Goal: Task Accomplishment & Management: Manage account settings

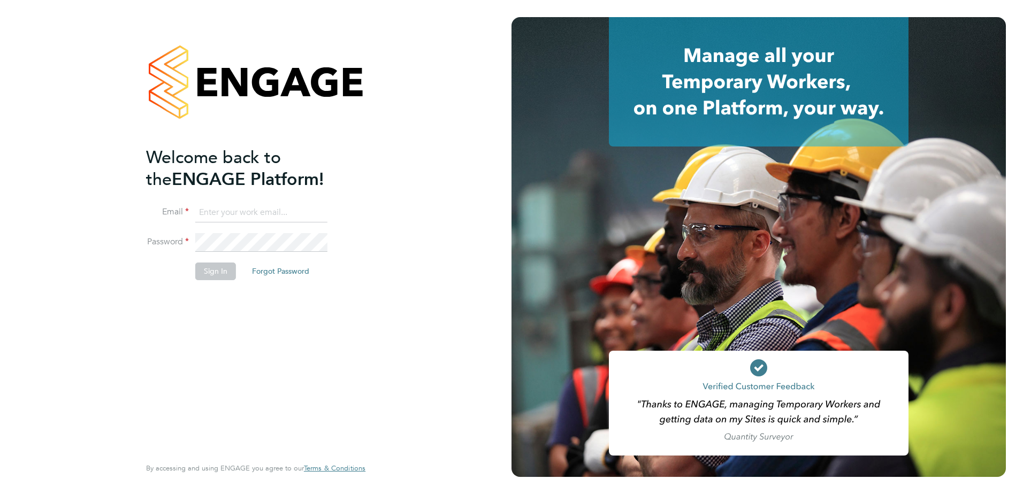
click at [273, 209] on input at bounding box center [261, 212] width 132 height 19
type input "samantha.bolshaw@vistry.co.uk"
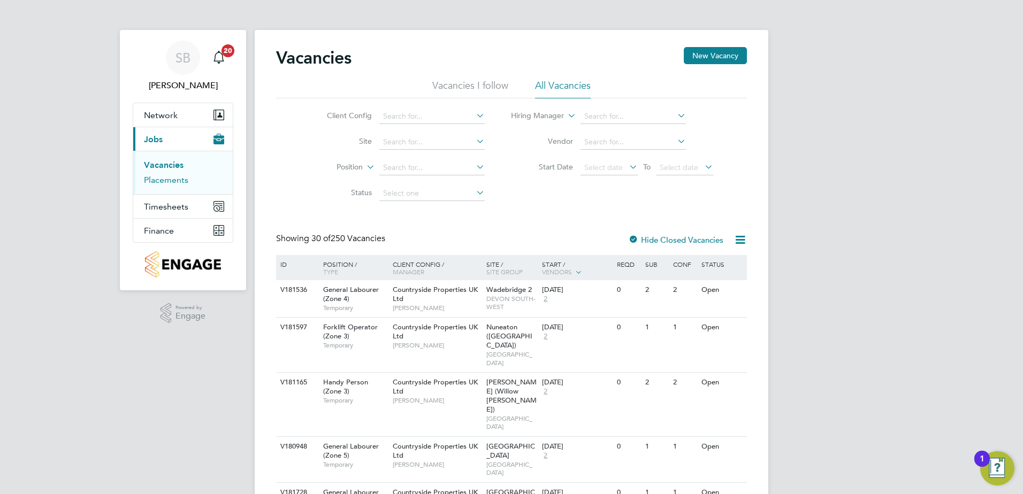
click at [172, 177] on link "Placements" at bounding box center [166, 180] width 44 height 10
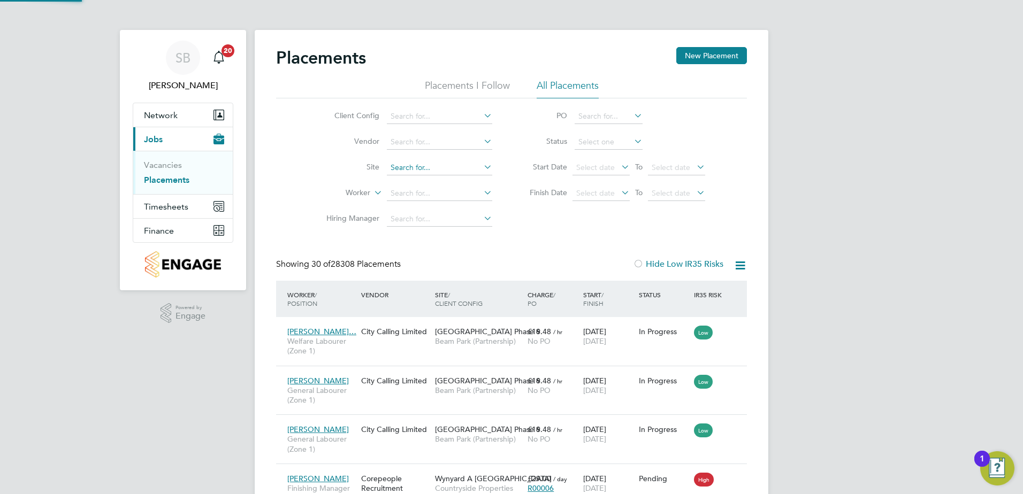
click at [413, 171] on input at bounding box center [439, 167] width 105 height 15
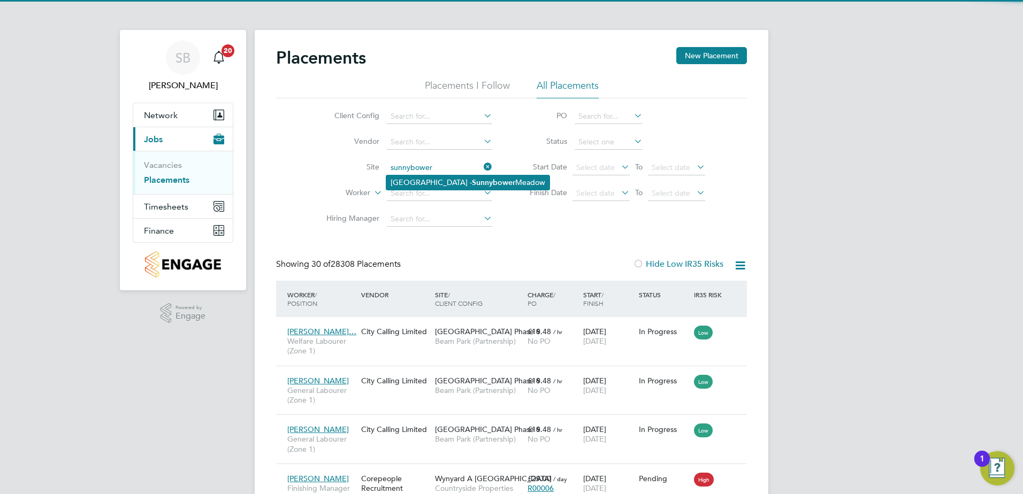
click at [434, 181] on li "Whalley Old Road - Sunnybower Meadow" at bounding box center [467, 182] width 163 height 14
type input "Whalley Old Road - Sunnybower Meadow"
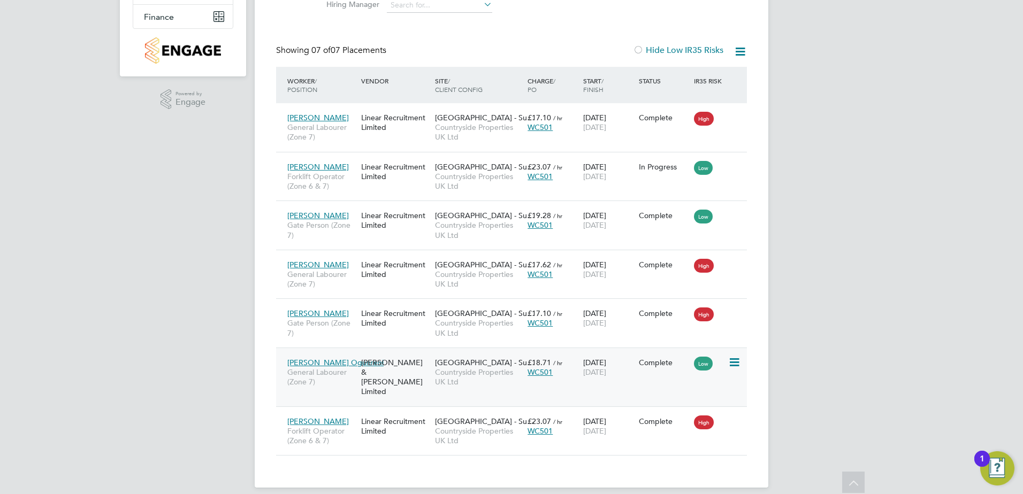
click at [398, 386] on div "Habeeb Ogunreni General Labourer (Zone 7) Fawkes & Reece Limited Whalley Old Ro…" at bounding box center [511, 377] width 471 height 59
click at [361, 381] on div "[PERSON_NAME] & [PERSON_NAME] Limited" at bounding box center [395, 377] width 74 height 50
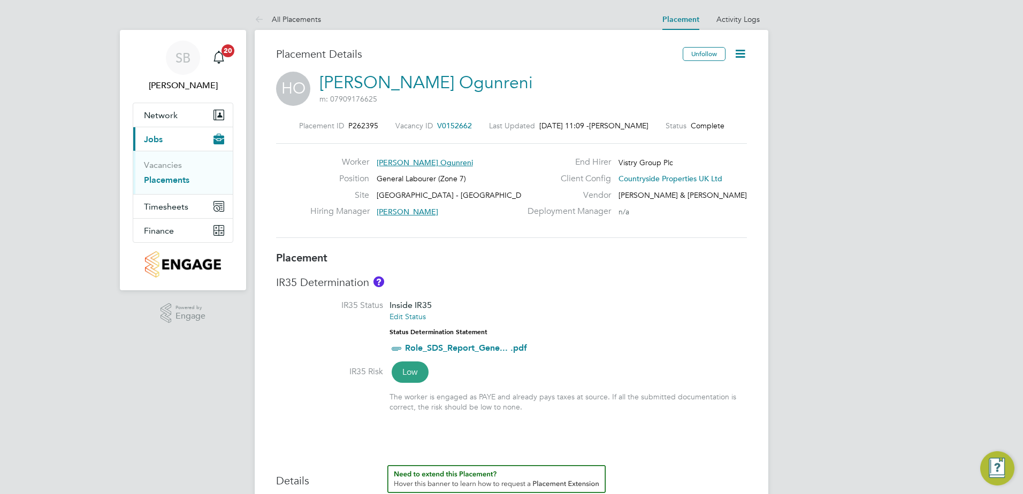
click at [744, 54] on icon at bounding box center [739, 53] width 13 height 13
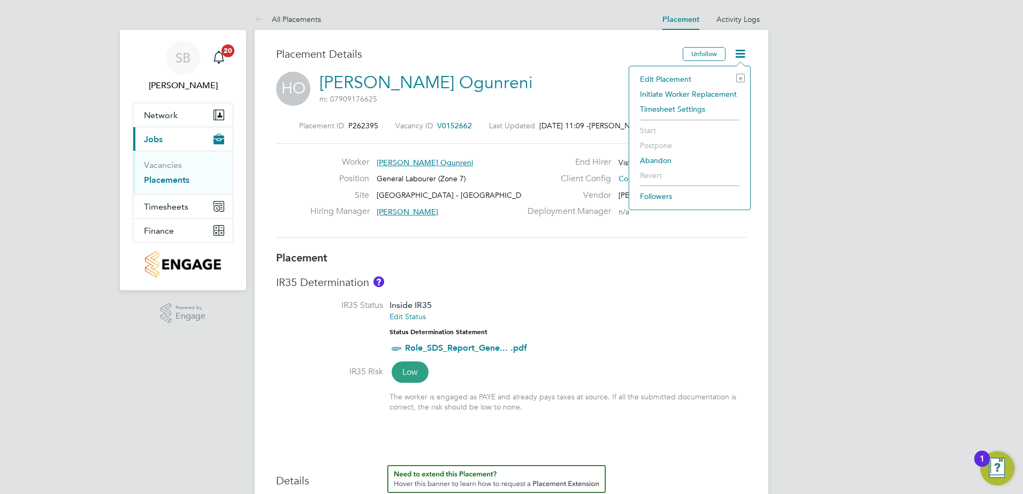
click at [662, 77] on li "Edit Placement e" at bounding box center [689, 79] width 110 height 15
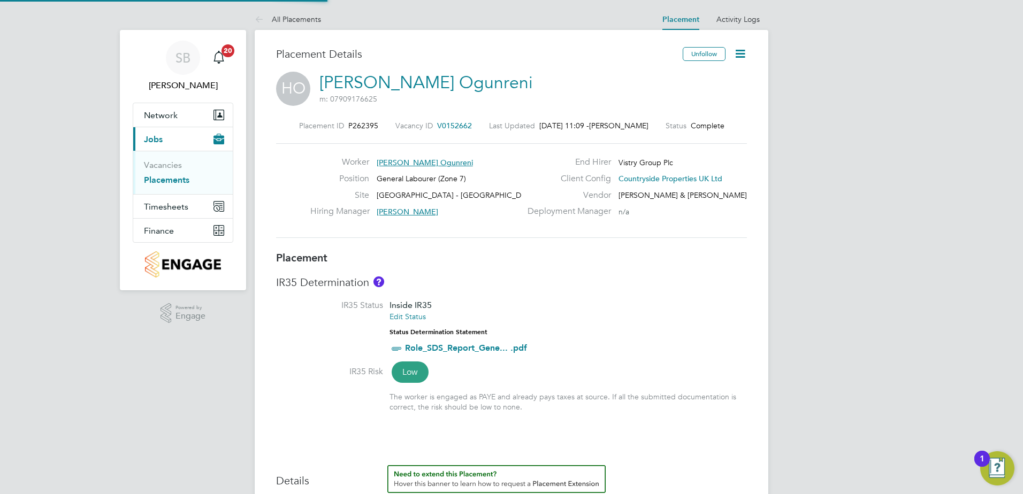
type input "Paddy Brown"
type input "David Brown"
type input "[DATE]"
type input "07:30"
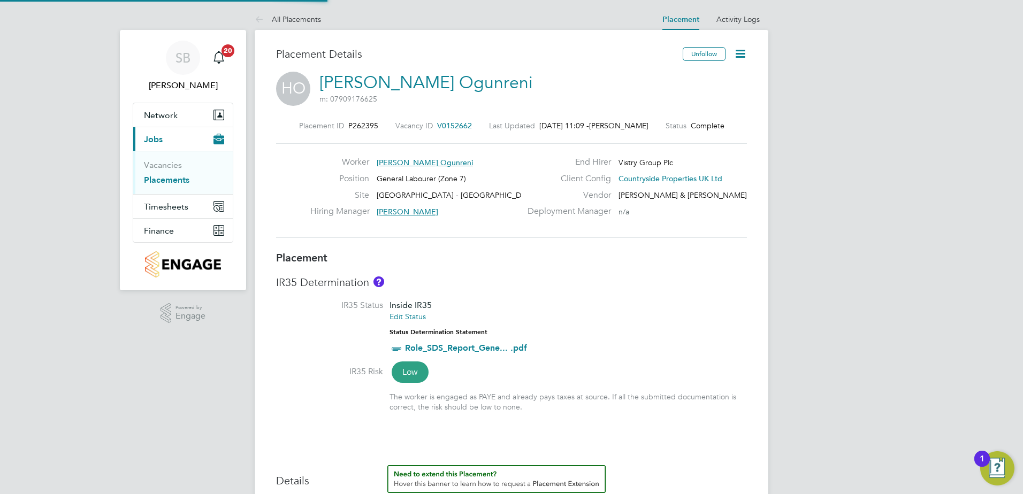
type input "16:30"
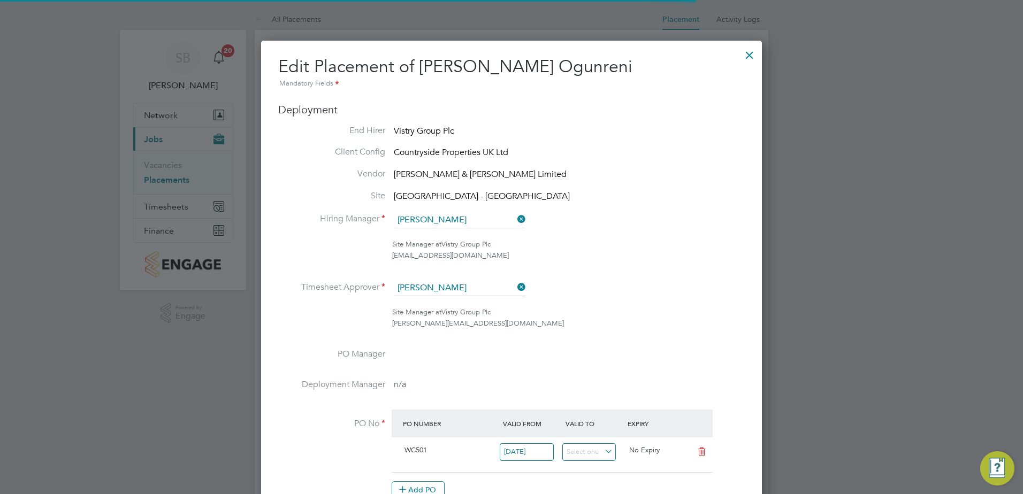
scroll to position [5, 5]
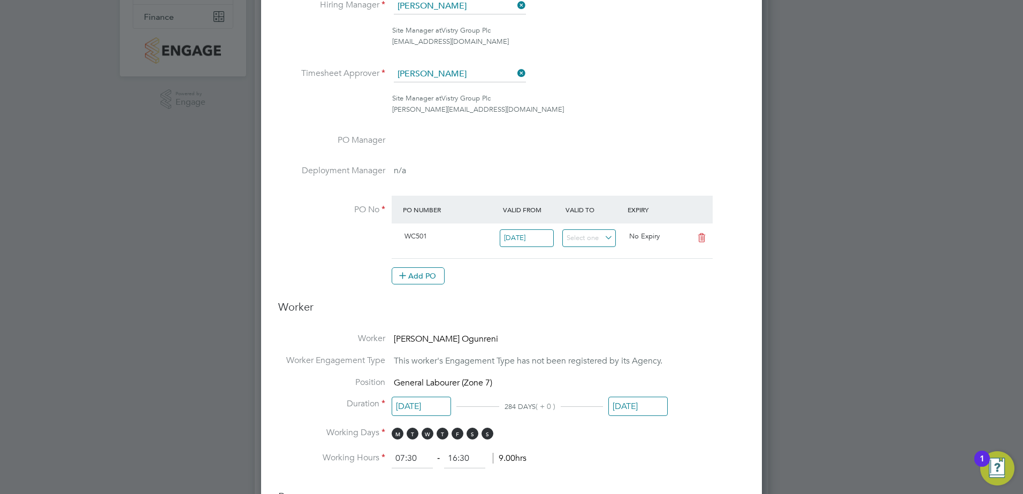
click at [628, 410] on input "[DATE]" at bounding box center [637, 407] width 59 height 20
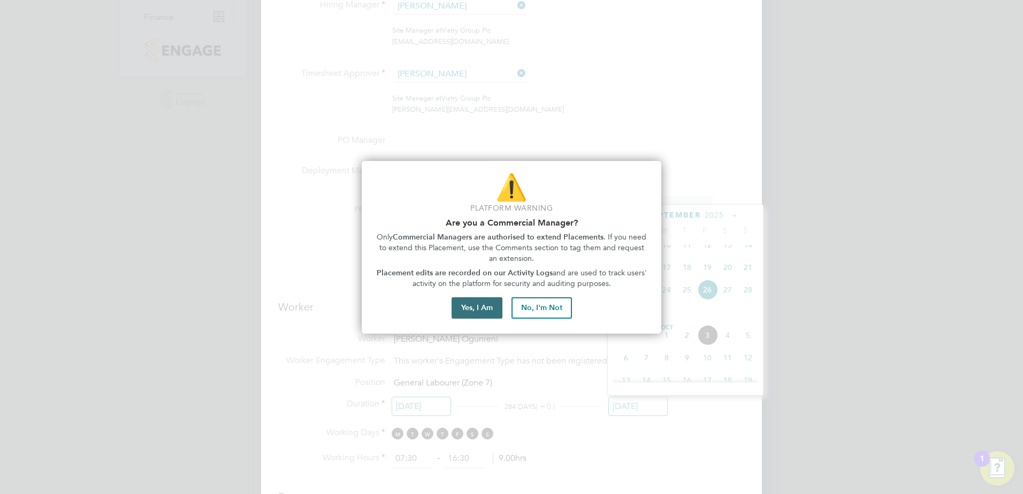
click at [472, 314] on button "Yes, I Am" at bounding box center [476, 307] width 51 height 21
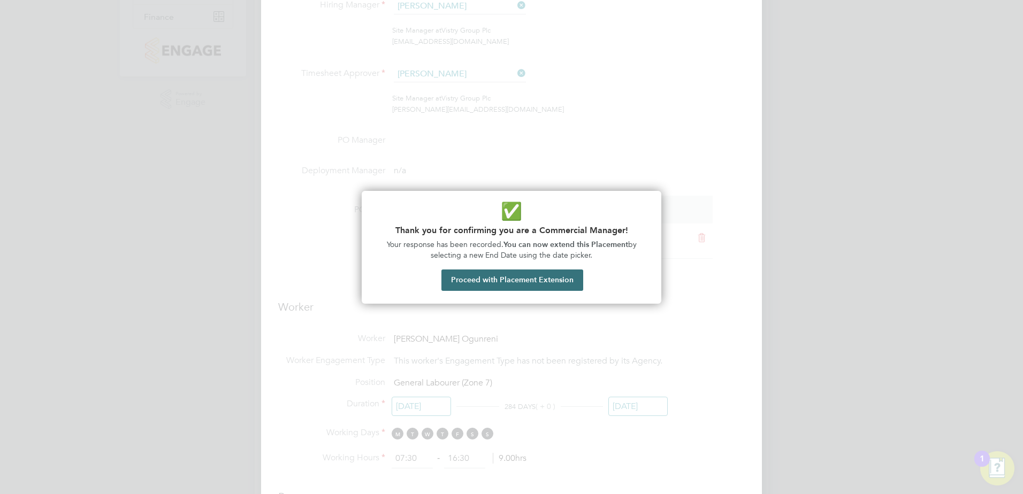
click at [530, 278] on button "Proceed with Placement Extension" at bounding box center [512, 280] width 142 height 21
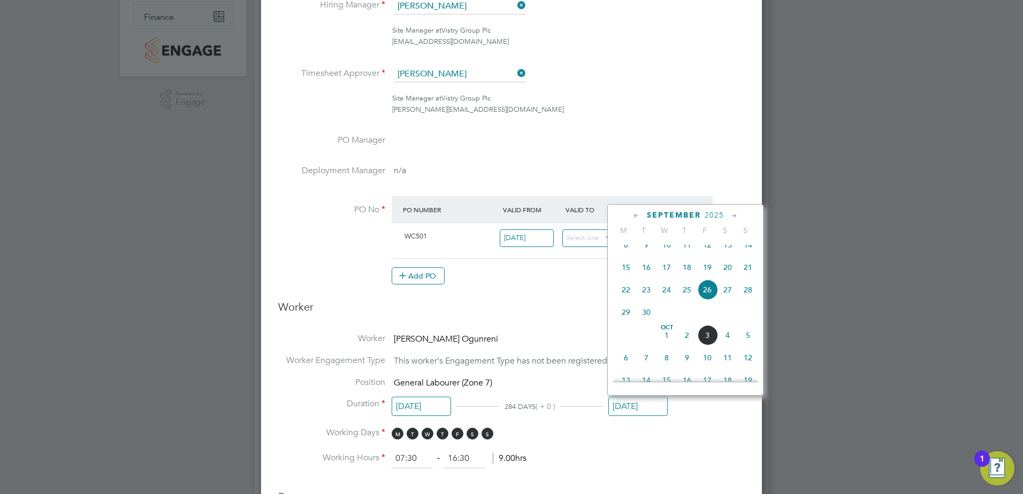
click at [735, 217] on icon at bounding box center [734, 216] width 10 height 12
click at [706, 274] on span "7" at bounding box center [707, 264] width 20 height 20
type input "07 Nov 2025"
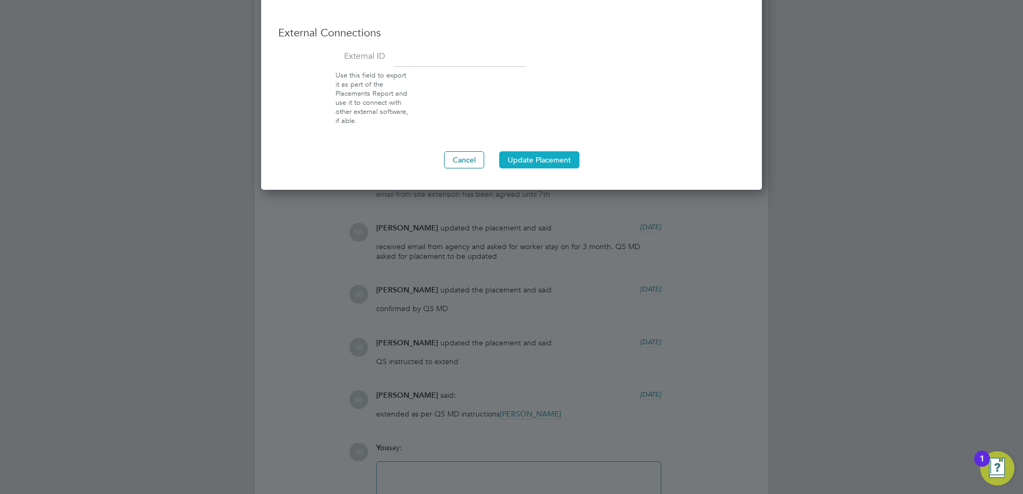
click at [546, 165] on button "Update Placement" at bounding box center [539, 159] width 80 height 17
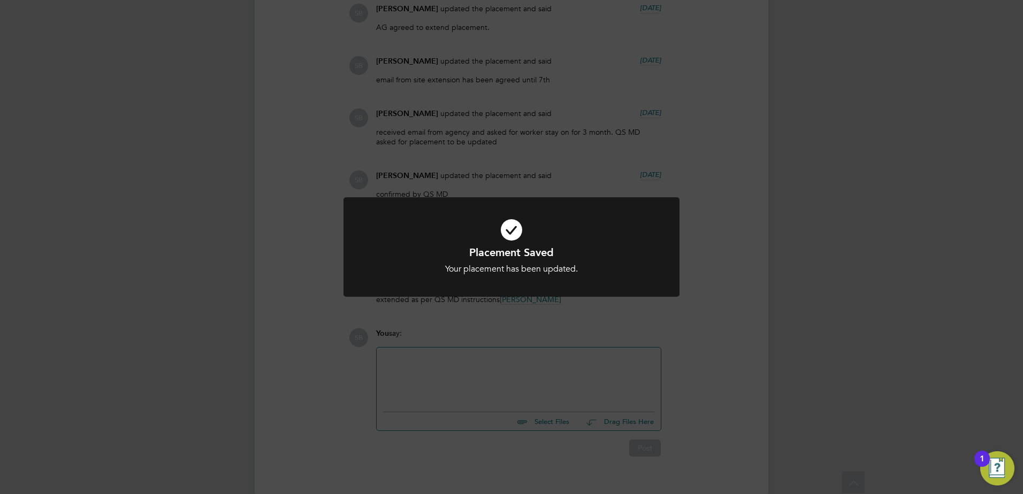
click at [502, 374] on div "Placement Saved Your placement has been updated. Cancel Okay" at bounding box center [511, 247] width 1023 height 494
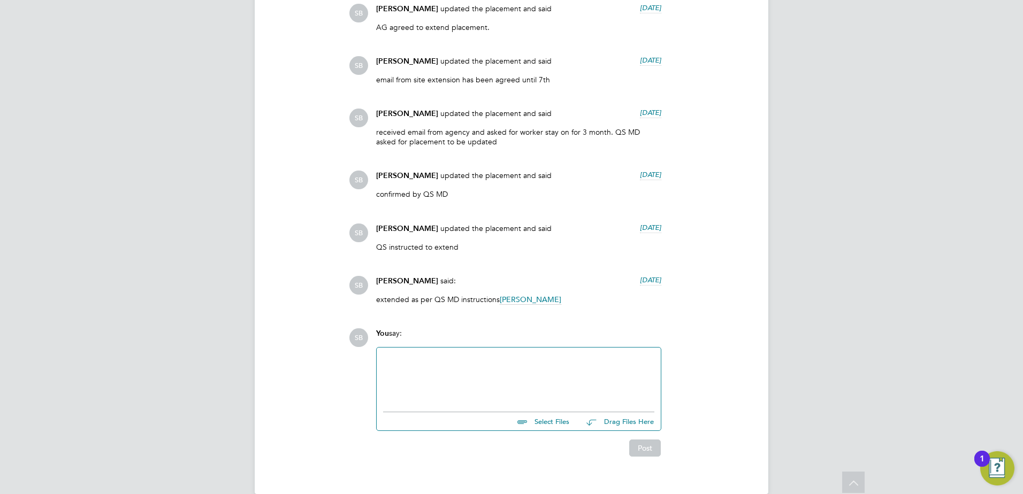
click at [502, 374] on div at bounding box center [518, 377] width 271 height 46
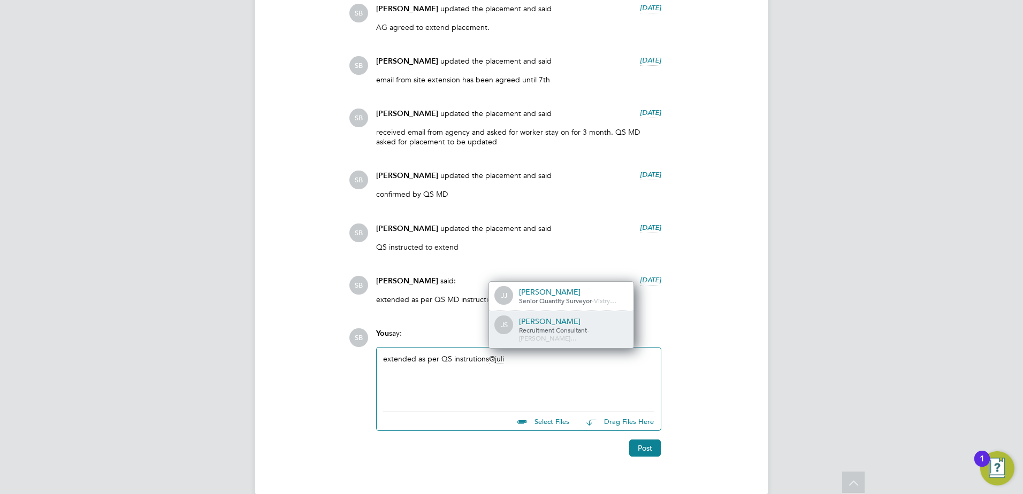
click at [530, 334] on span "Recruitment Consultant" at bounding box center [553, 330] width 68 height 9
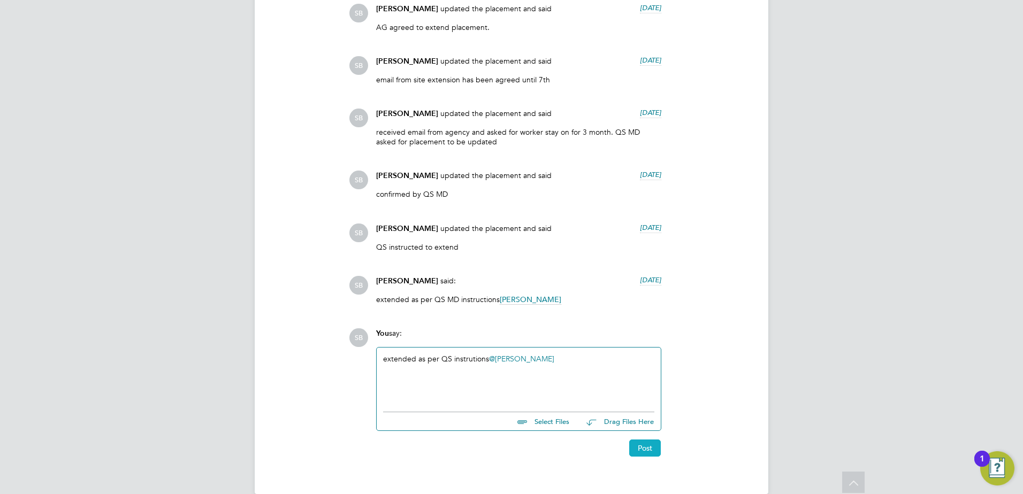
click at [641, 443] on button "Post" at bounding box center [645, 448] width 32 height 17
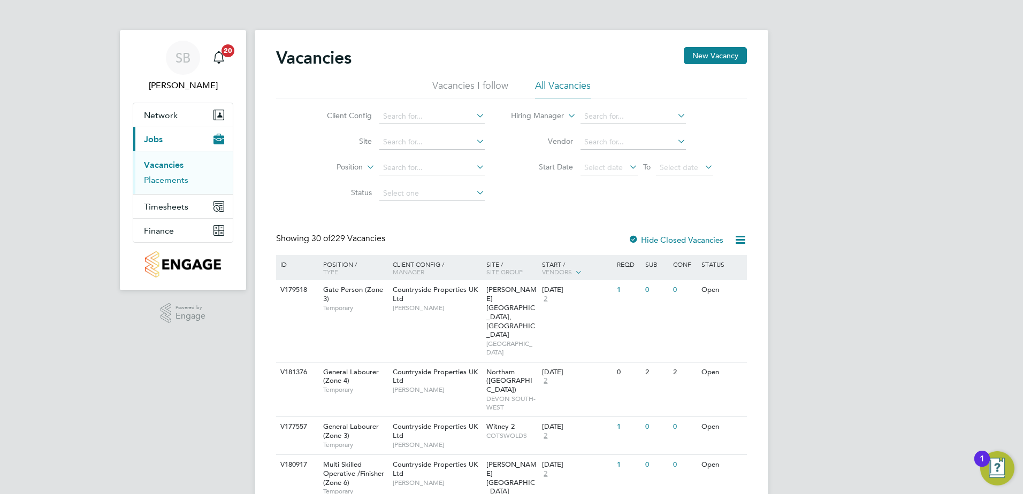
click at [171, 180] on link "Placements" at bounding box center [166, 180] width 44 height 10
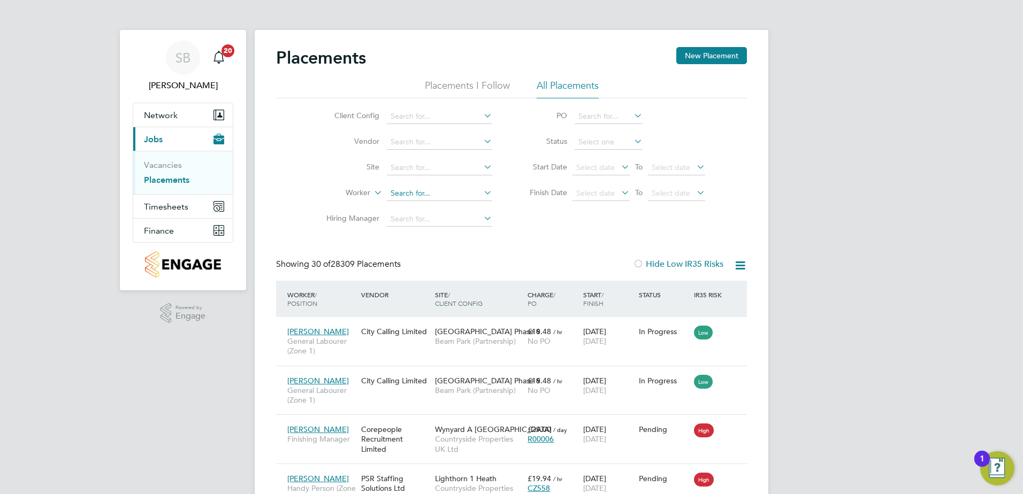
click at [409, 198] on input at bounding box center [439, 193] width 105 height 15
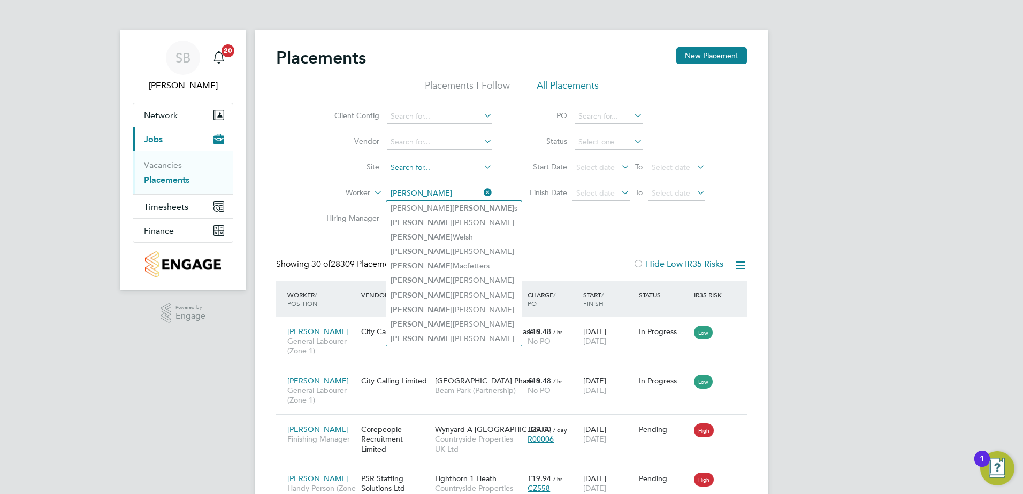
type input "[PERSON_NAME]"
click at [415, 162] on input at bounding box center [439, 167] width 105 height 15
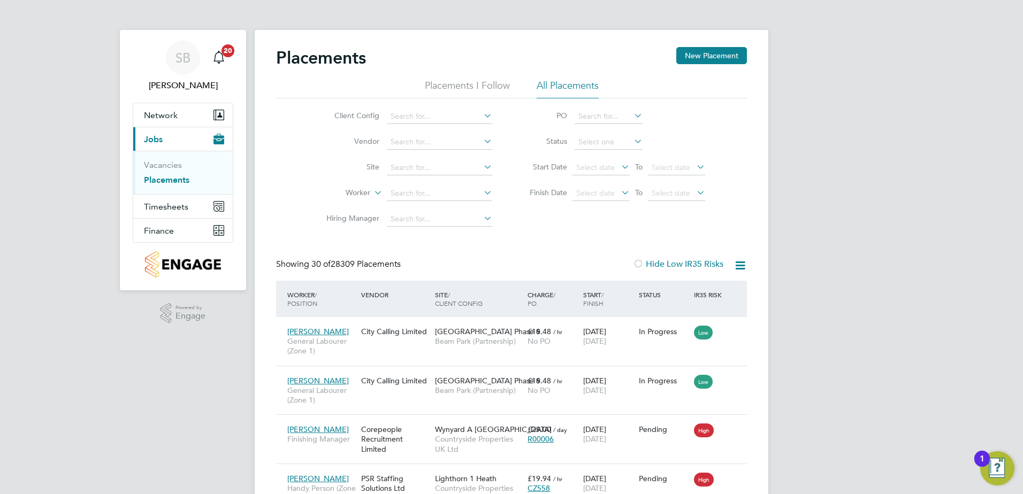
click at [465, 153] on li "Vendor" at bounding box center [404, 142] width 201 height 26
click at [415, 165] on input at bounding box center [439, 167] width 105 height 15
click at [420, 181] on b "Sandymoor" at bounding box center [410, 182] width 40 height 9
type input "Sandymoor Hatters Chase, Bovis"
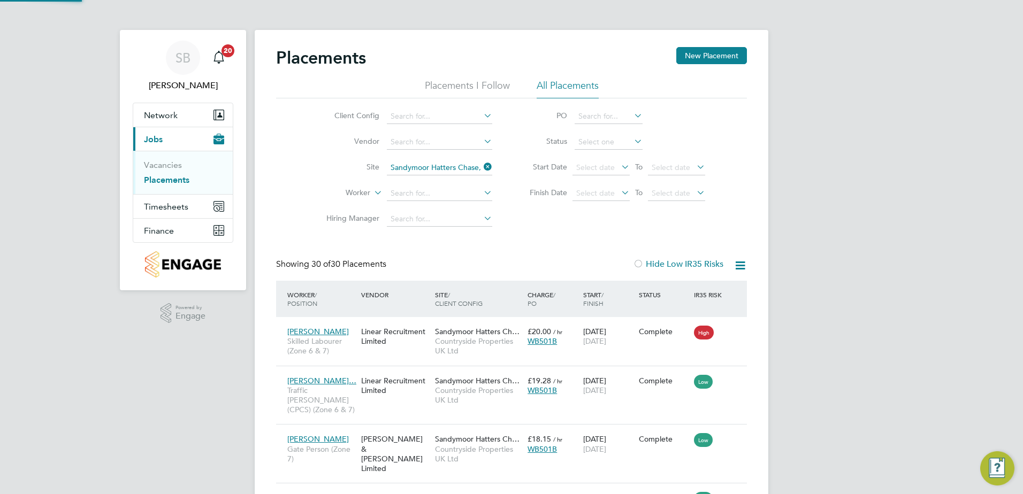
scroll to position [40, 93]
click at [599, 145] on input at bounding box center [608, 142] width 68 height 15
click at [599, 156] on li "Active" at bounding box center [608, 157] width 69 height 14
type input "Active"
